Goal: Transaction & Acquisition: Book appointment/travel/reservation

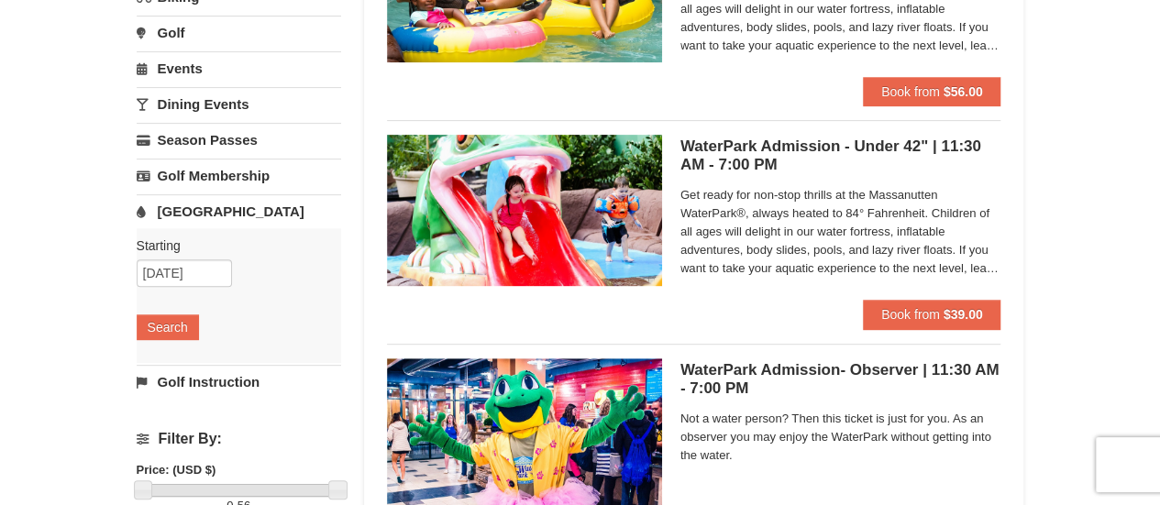
scroll to position [183, 0]
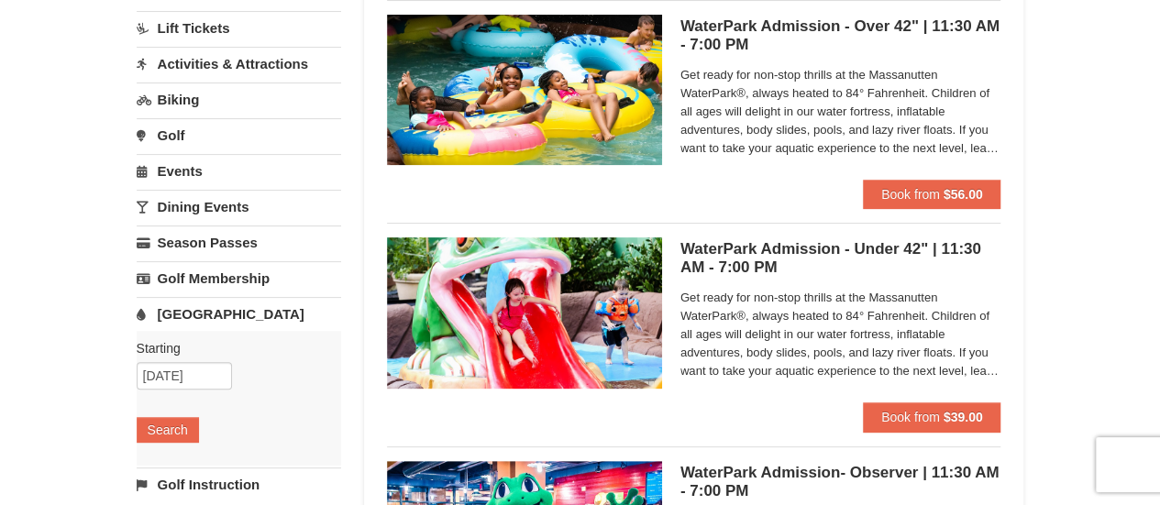
click at [181, 133] on link "Golf" at bounding box center [239, 135] width 204 height 34
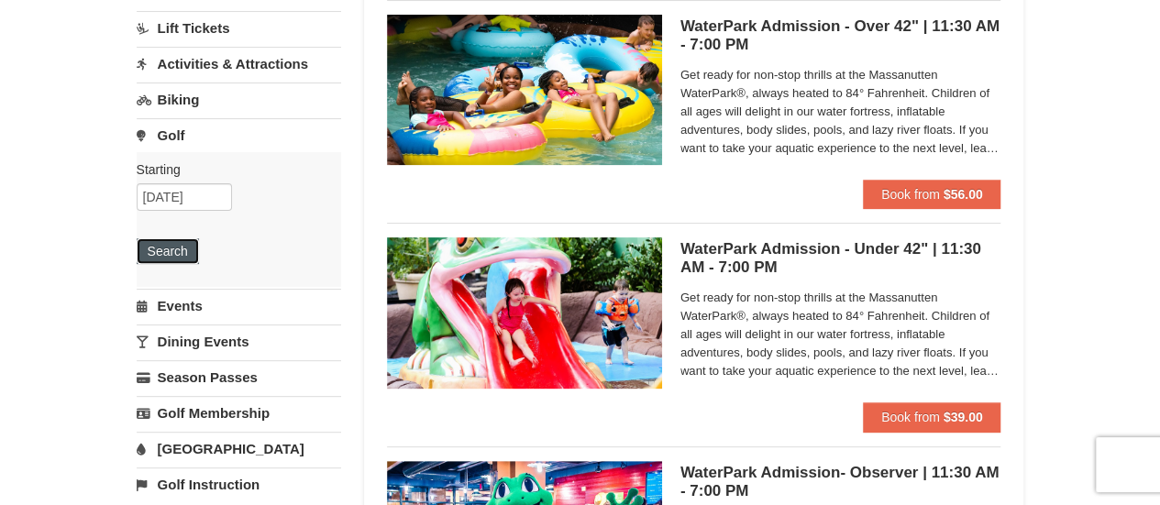
click at [180, 241] on button "Search" at bounding box center [168, 251] width 62 height 26
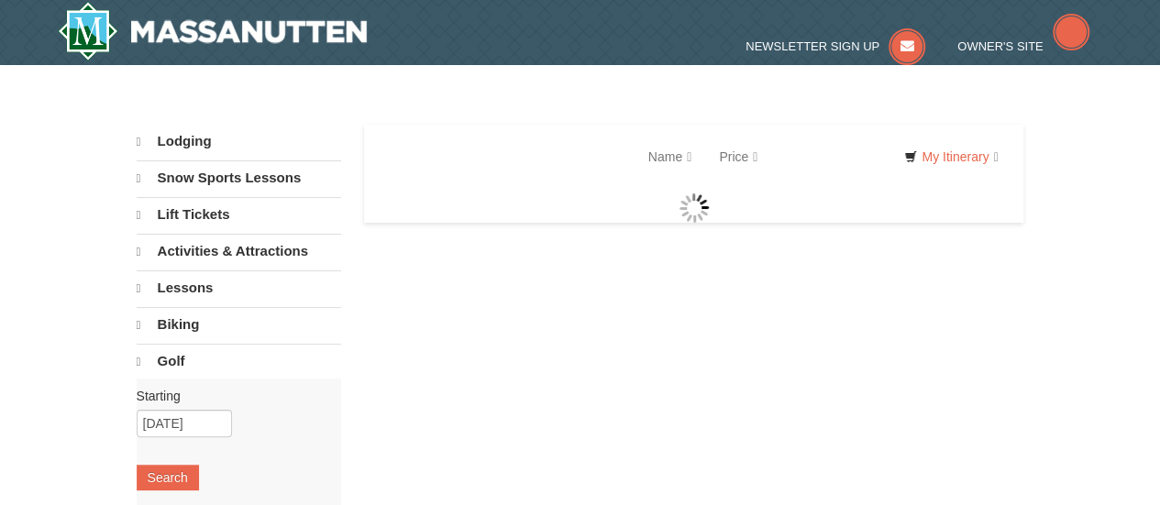
select select "9"
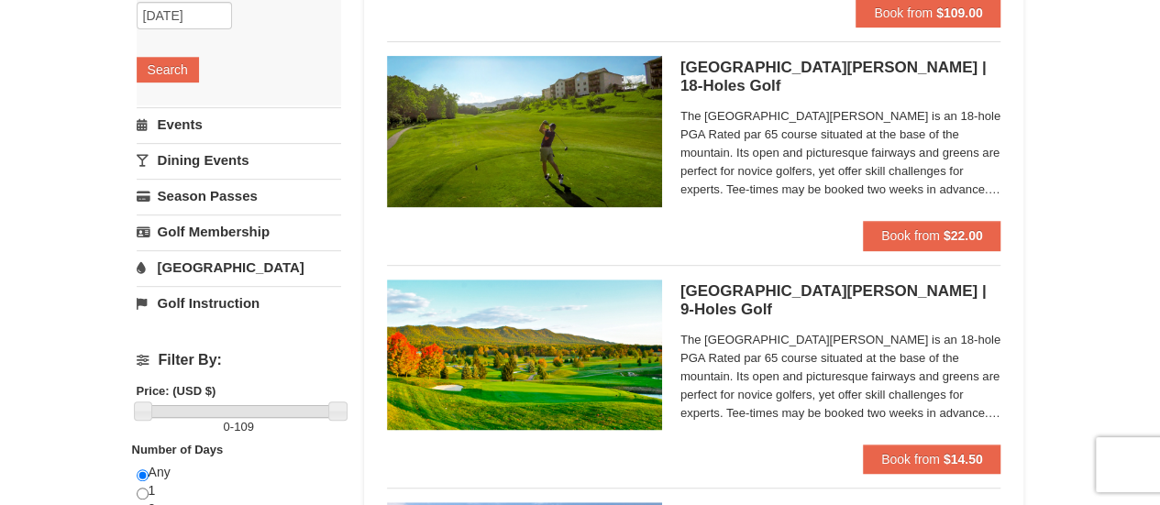
scroll to position [367, 0]
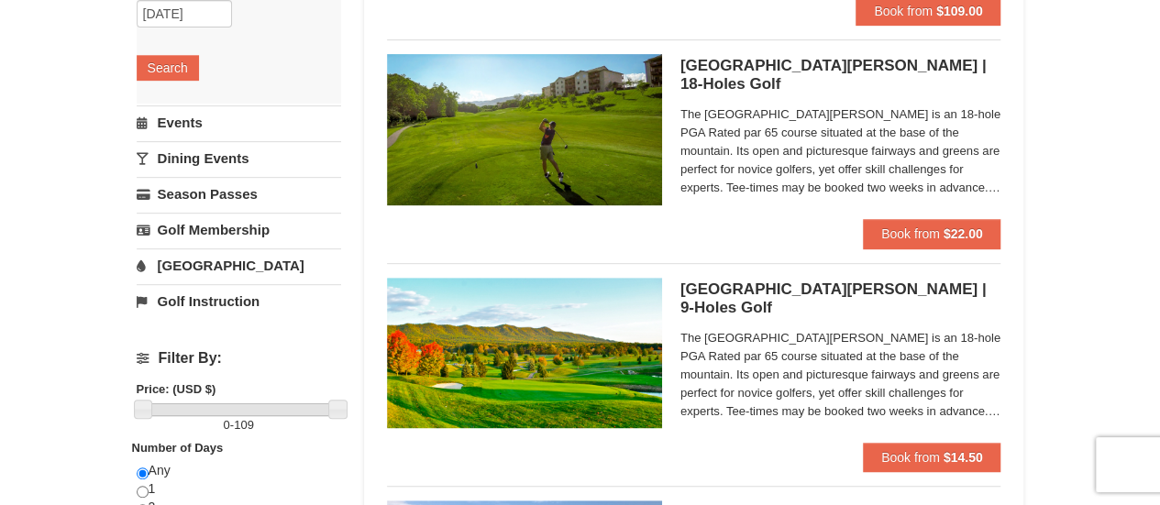
click at [191, 258] on link "[GEOGRAPHIC_DATA]" at bounding box center [239, 265] width 204 height 34
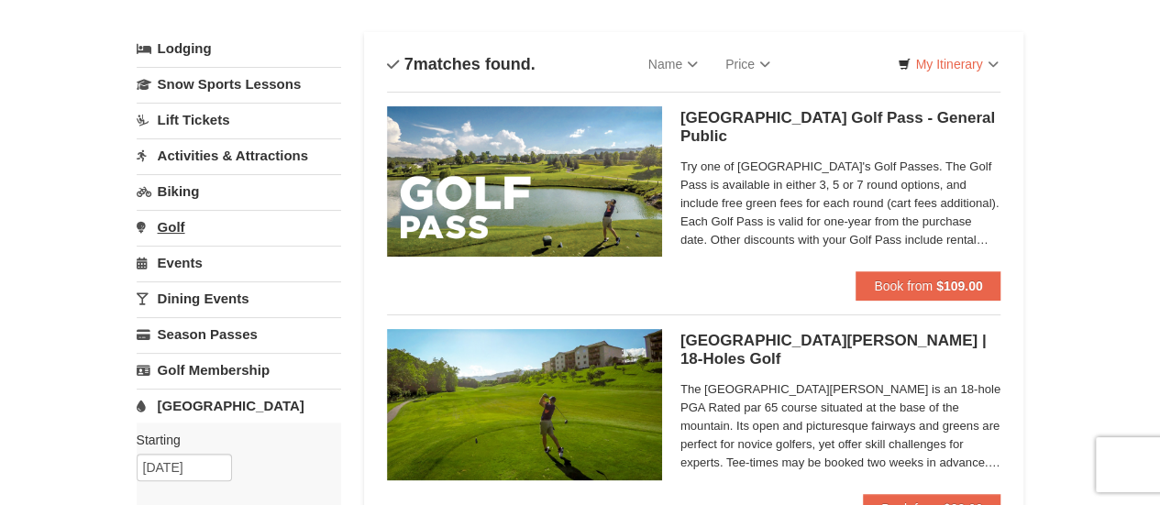
scroll to position [0, 0]
